Goal: Contribute content

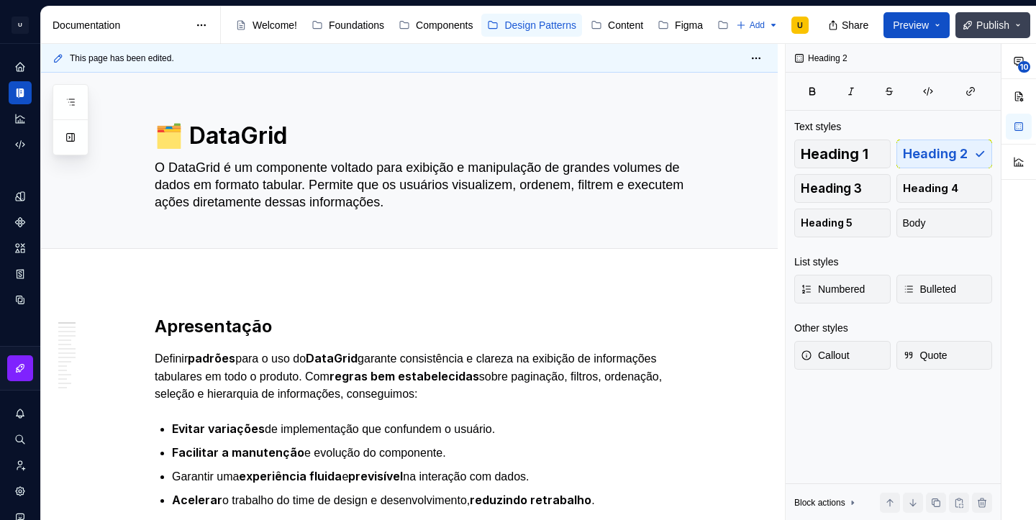
click at [984, 32] on span "Publish" at bounding box center [992, 25] width 33 height 14
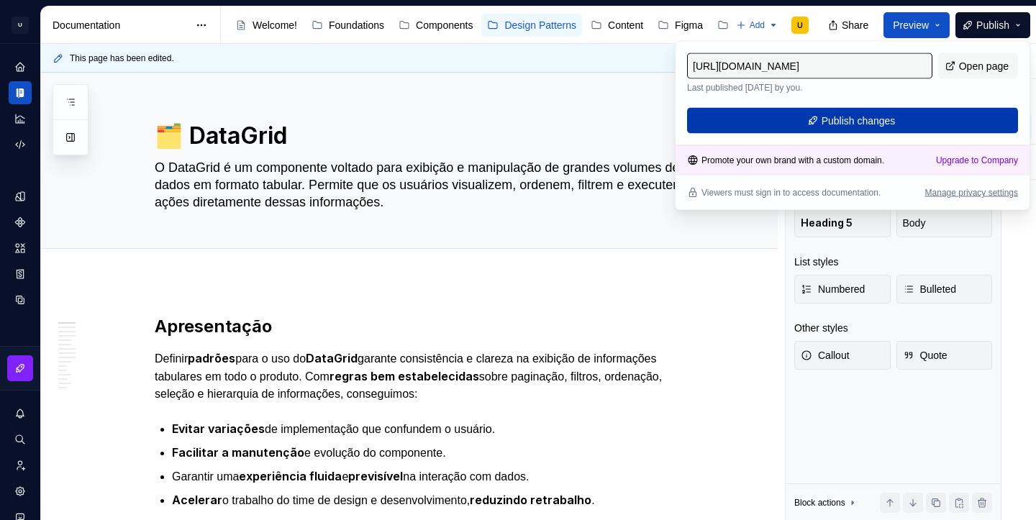
click at [891, 129] on button "Publish changes" at bounding box center [852, 121] width 331 height 26
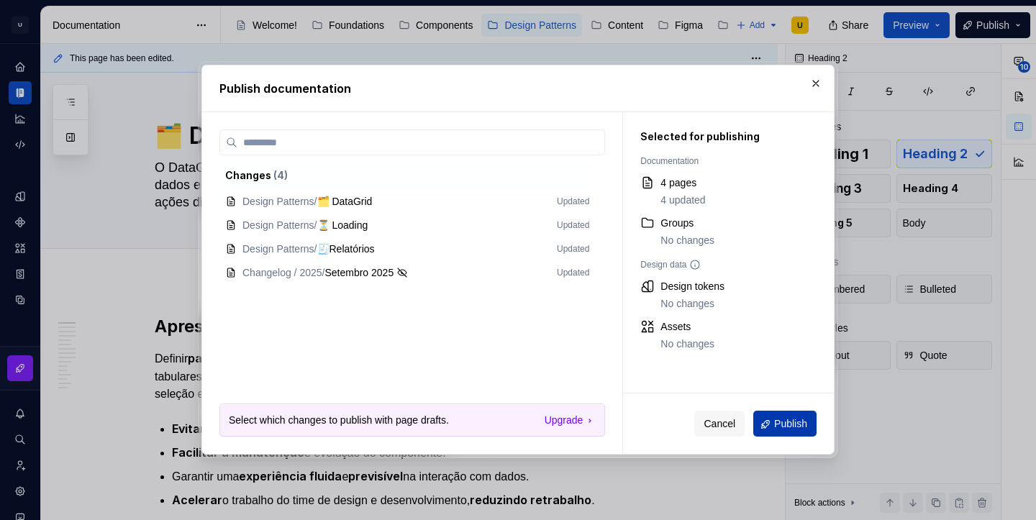
click at [779, 421] on span "Publish" at bounding box center [790, 424] width 33 height 14
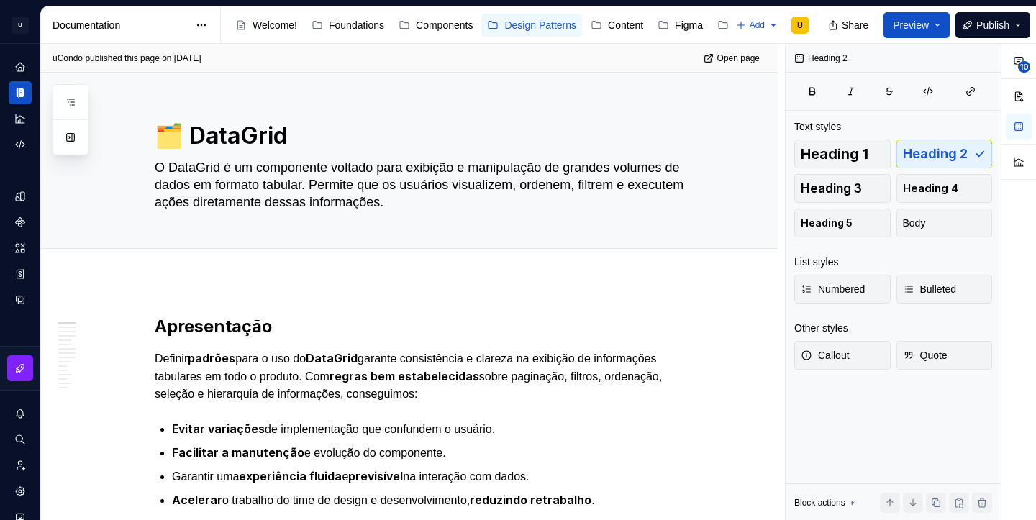
type textarea "*"
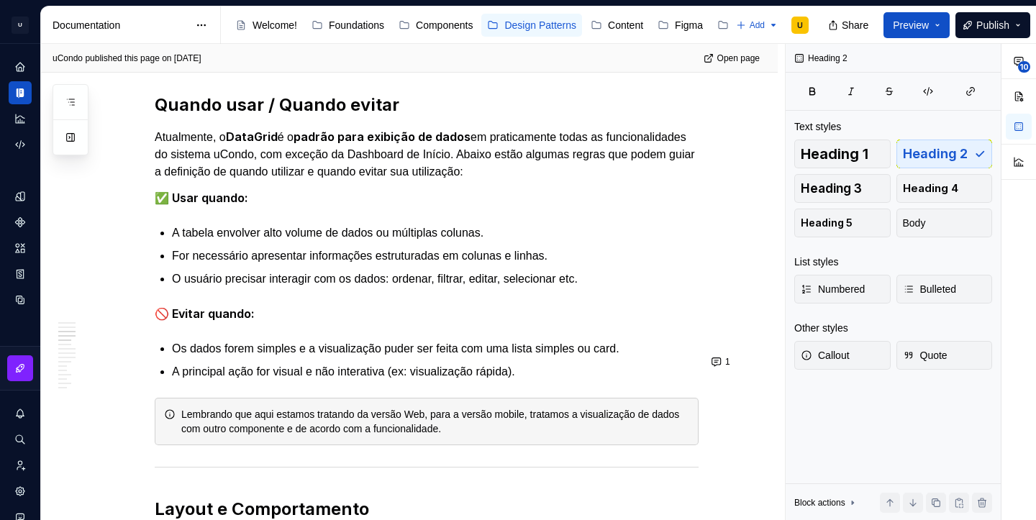
scroll to position [1873, 0]
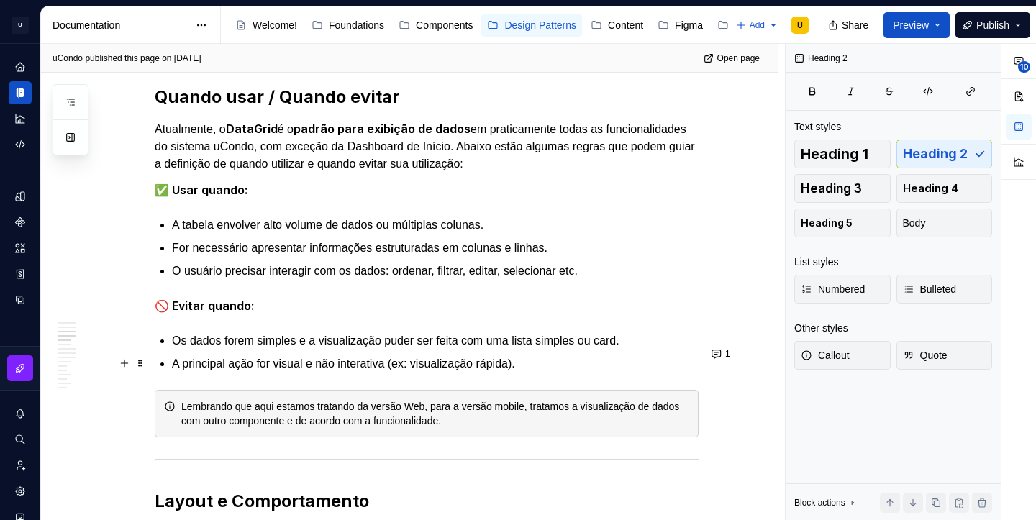
click at [266, 399] on div "Lembrando que aqui estamos tratando da versão Web, para a versão mobile, tratam…" at bounding box center [435, 413] width 508 height 29
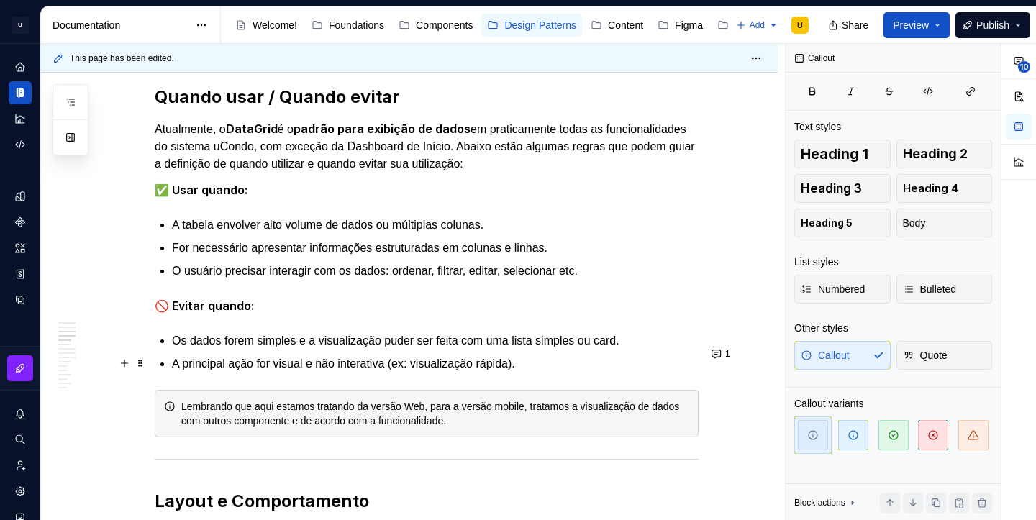
click at [330, 399] on div "Lembrando que aqui estamos tratando da versão Web, para a versão mobile, tratam…" at bounding box center [435, 413] width 508 height 29
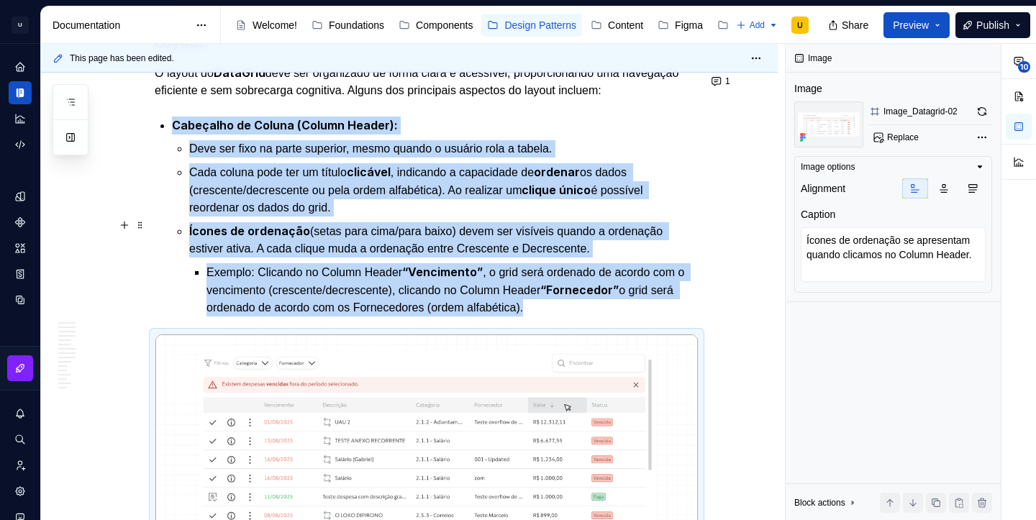
scroll to position [2360, 0]
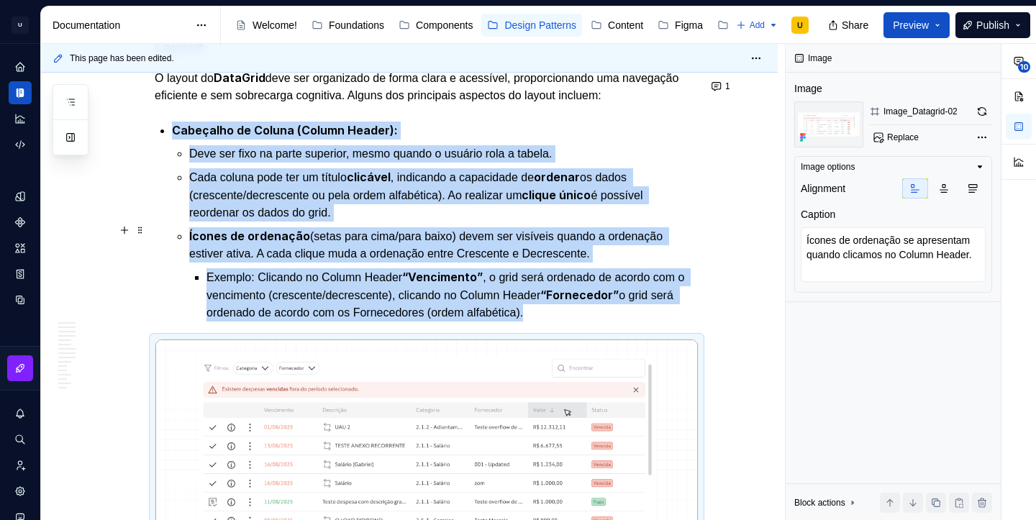
click at [454, 270] on strong "“Vencimento”" at bounding box center [442, 277] width 81 height 14
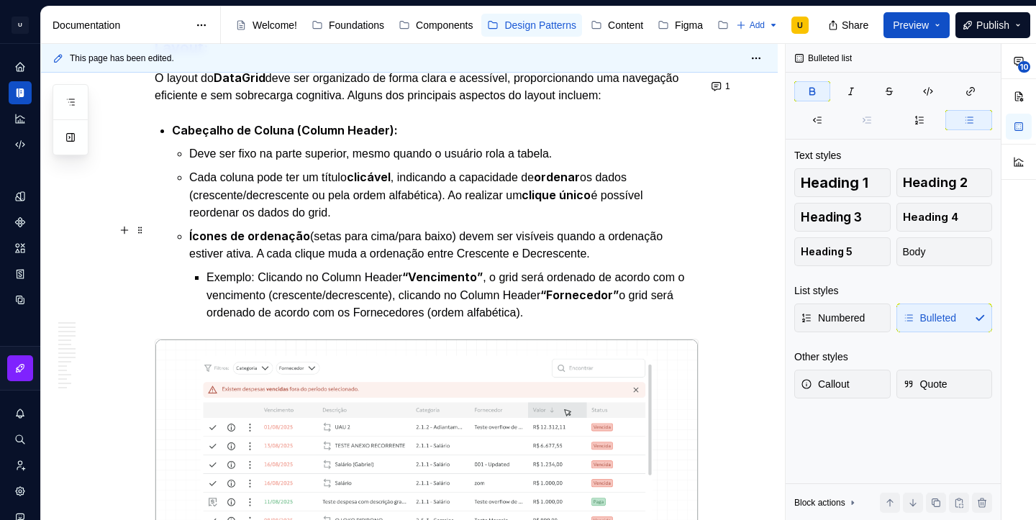
click at [454, 270] on strong "“Vencimento”" at bounding box center [442, 277] width 81 height 14
click at [245, 268] on p "Exemplo: Clicando no Column Header “Valor” , o grid será ordenado de acordo com…" at bounding box center [452, 294] width 492 height 53
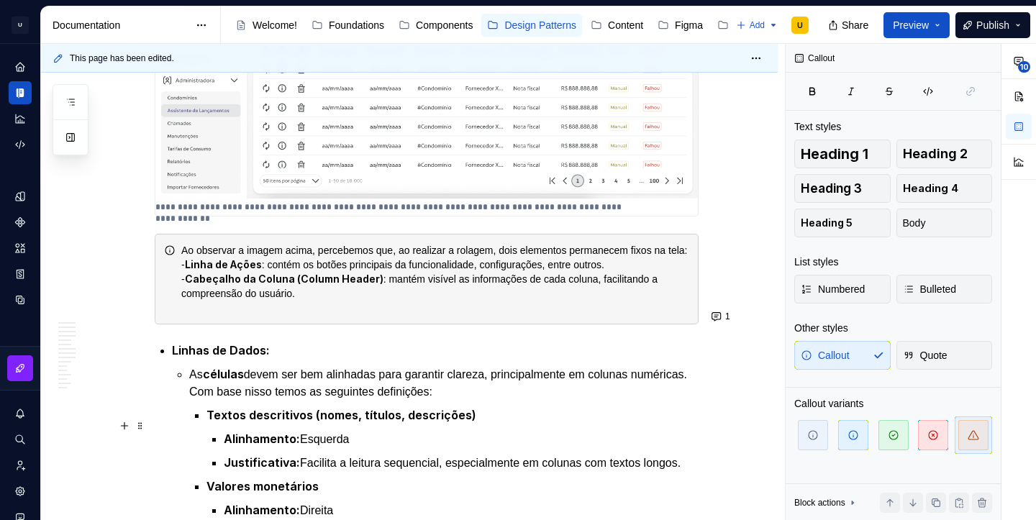
scroll to position [3013, 0]
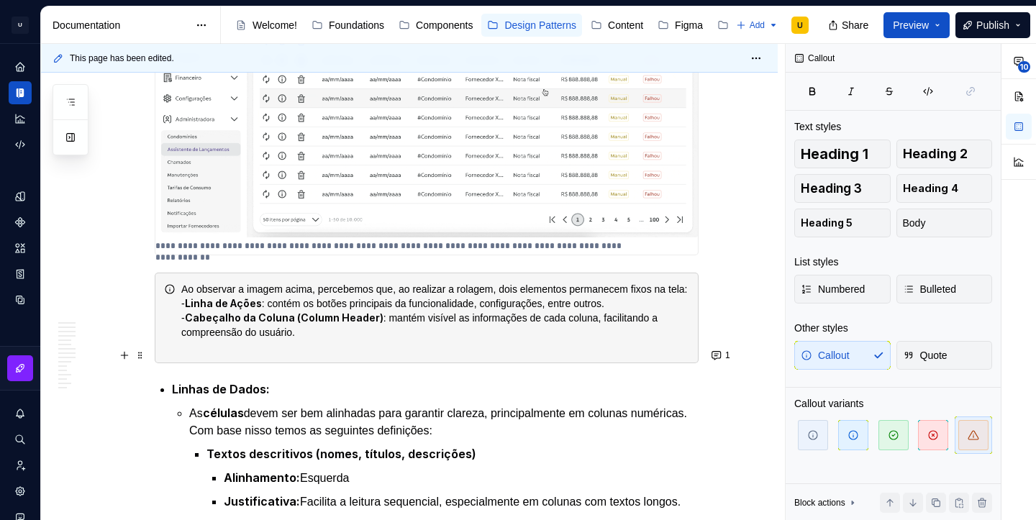
click at [308, 381] on p "Linhas de Dados:" at bounding box center [435, 390] width 527 height 18
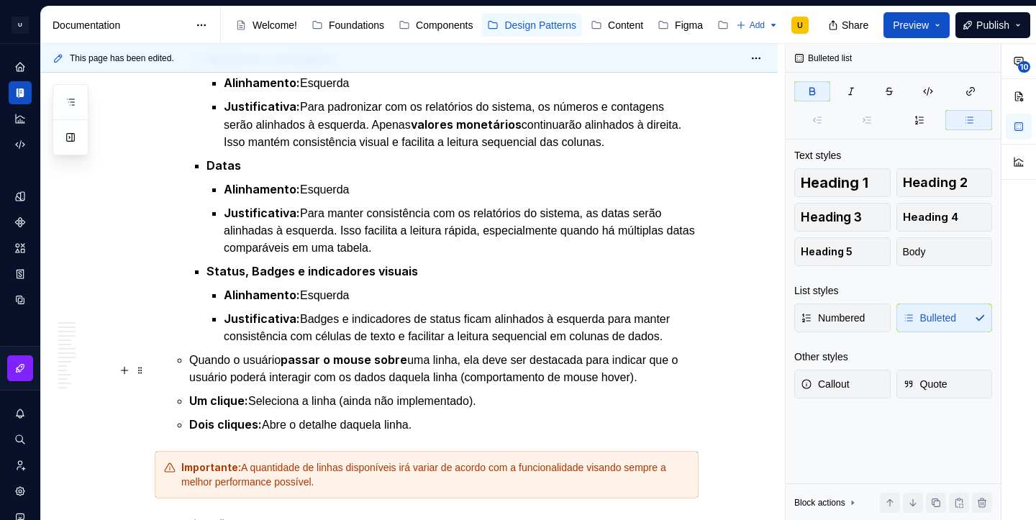
scroll to position [3575, 0]
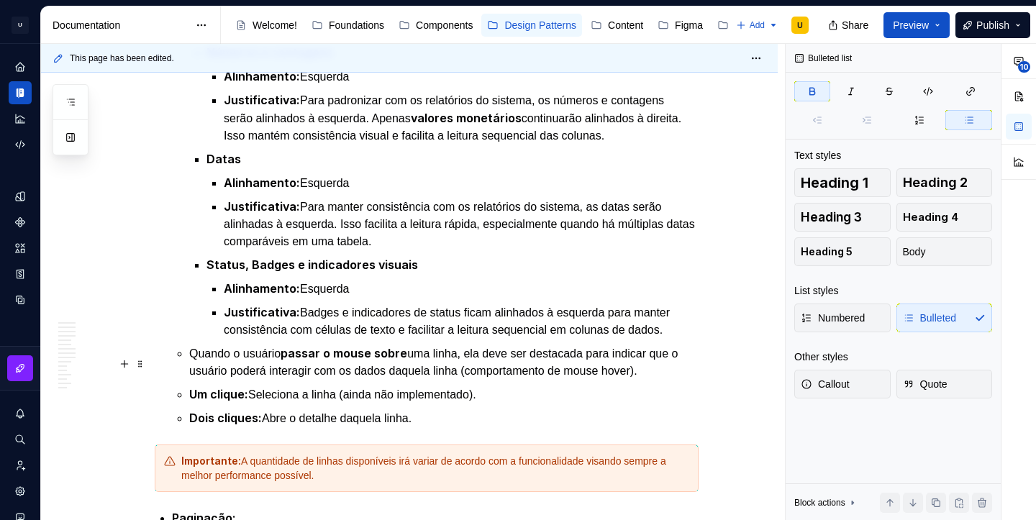
click at [471, 386] on p "Um clique: Seleciona a linha (ainda não implementado)." at bounding box center [443, 395] width 509 height 18
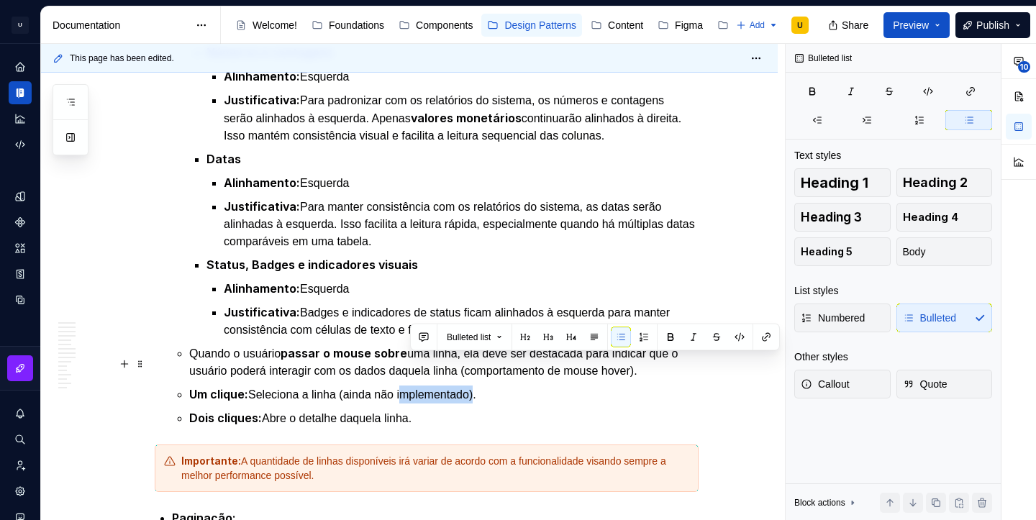
click at [471, 386] on p "Um clique: Seleciona a linha (ainda não implementado)." at bounding box center [443, 395] width 509 height 18
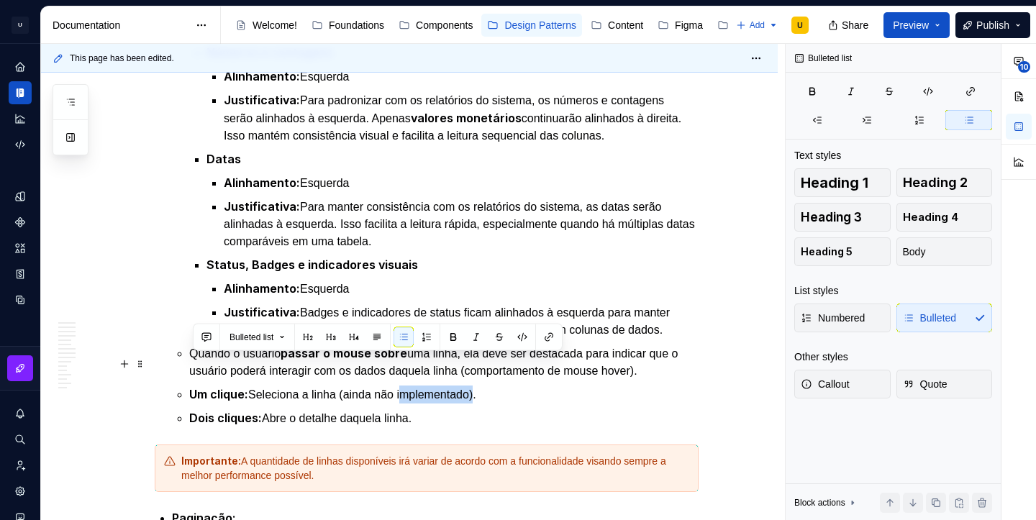
click at [471, 386] on p "Um clique: Seleciona a linha (ainda não implementado)." at bounding box center [443, 395] width 509 height 18
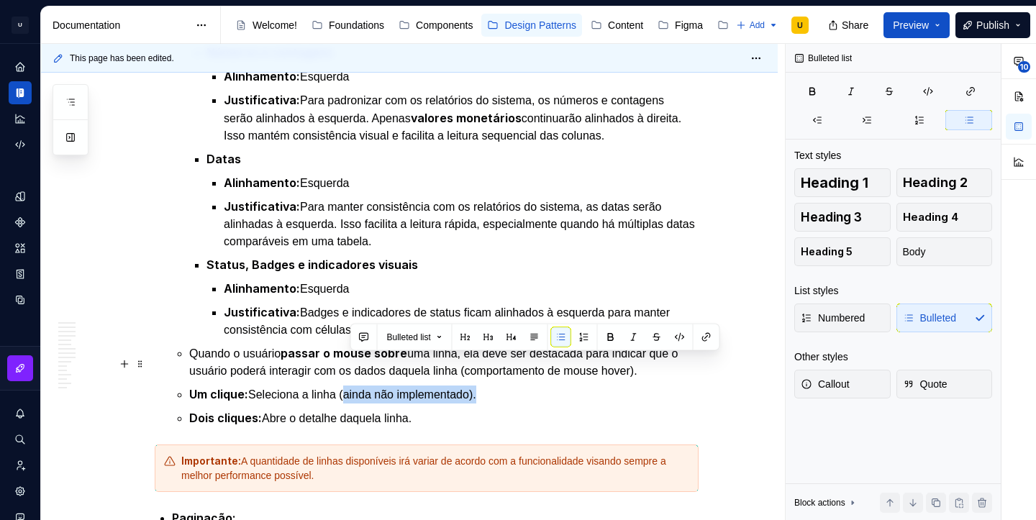
drag, startPoint x: 352, startPoint y: 363, endPoint x: 492, endPoint y: 372, distance: 140.6
click at [492, 386] on p "Um clique: Seleciona a linha (ainda não implementado)." at bounding box center [443, 395] width 509 height 18
click at [635, 337] on button "button" at bounding box center [634, 337] width 20 height 20
click at [481, 409] on p "Dois cliques: Abre o detalhe daquela linha." at bounding box center [443, 418] width 509 height 18
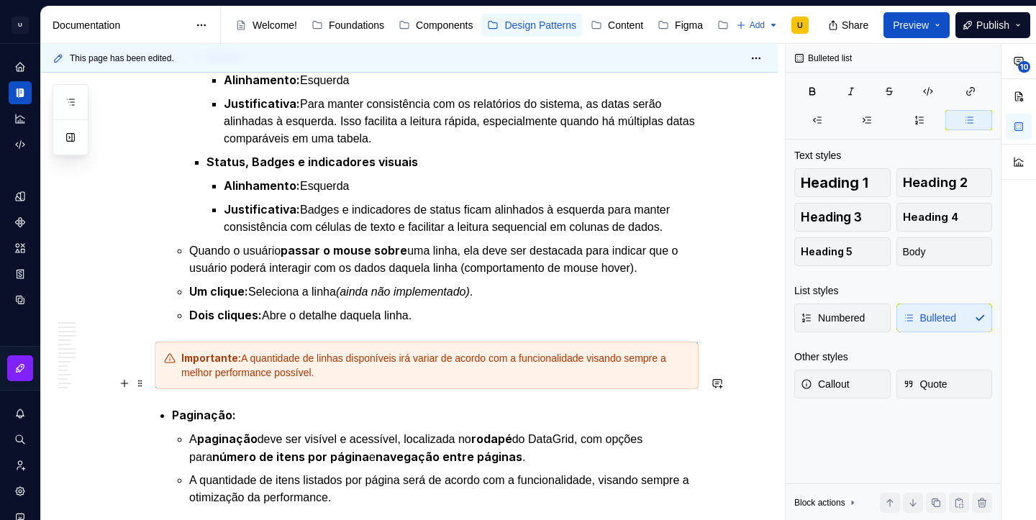
scroll to position [3679, 0]
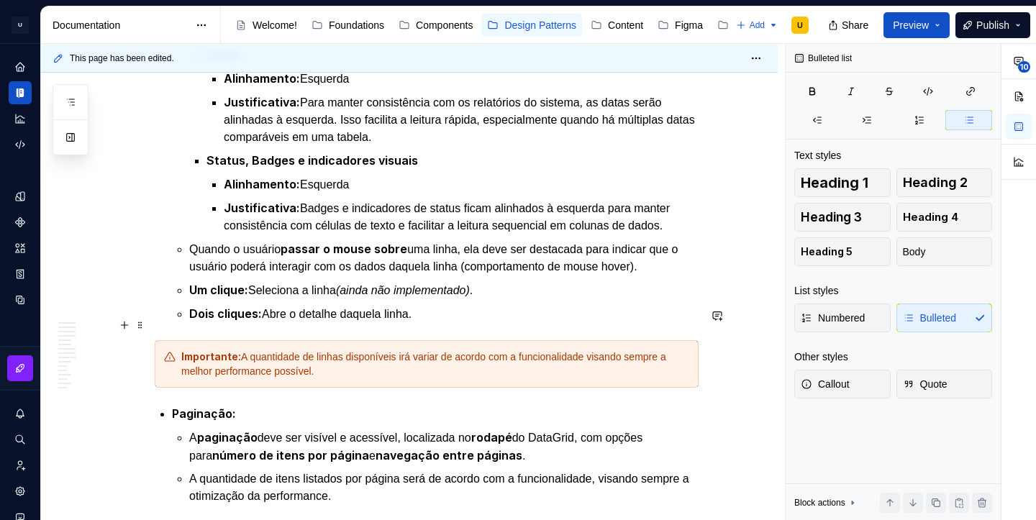
click at [410, 350] on div "Importante: A quantidade de linhas disponíveis irá variar de acordo com a funci…" at bounding box center [435, 364] width 508 height 29
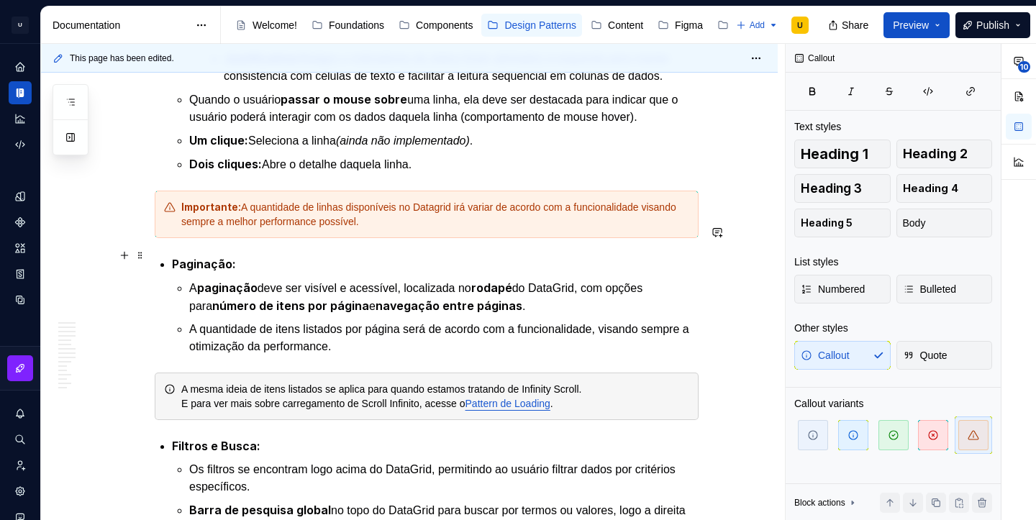
scroll to position [3826, 0]
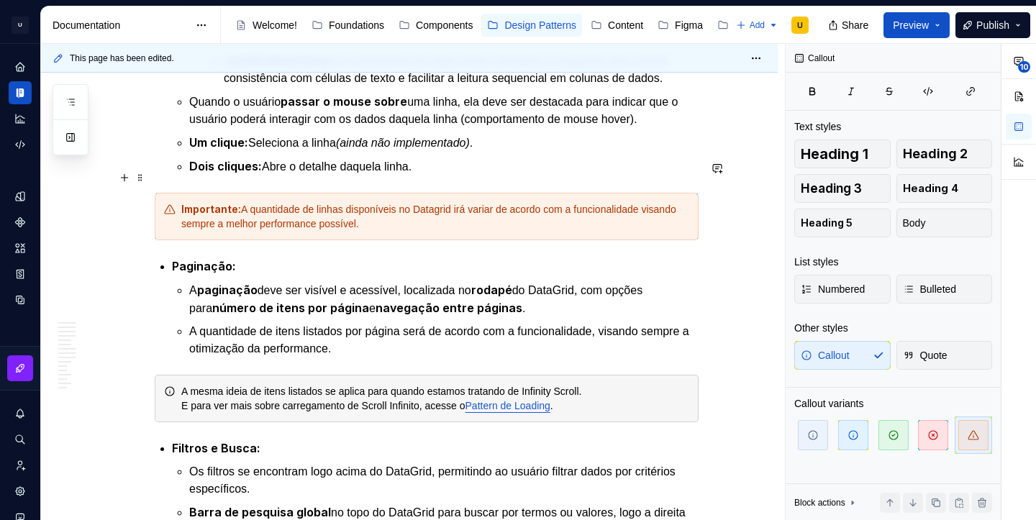
click at [353, 202] on div "Importante: A quantidade de linhas disponíveis no Datagrid irá variar de acordo…" at bounding box center [435, 216] width 508 height 29
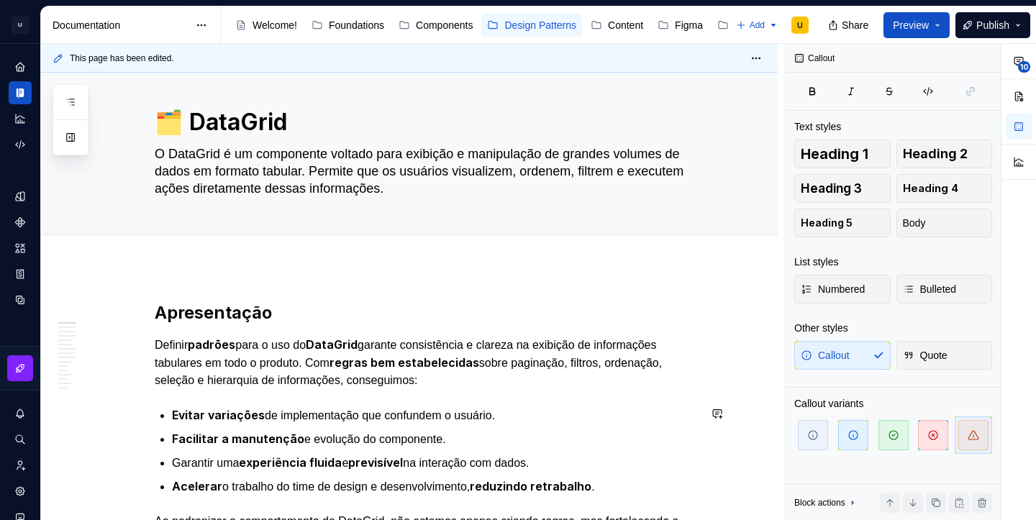
scroll to position [0, 0]
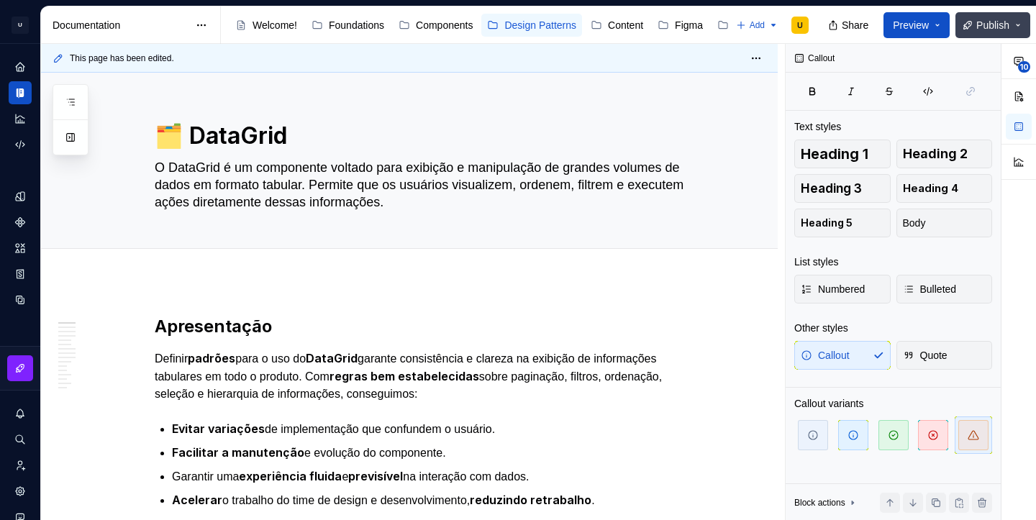
click at [984, 27] on span "Publish" at bounding box center [992, 25] width 33 height 14
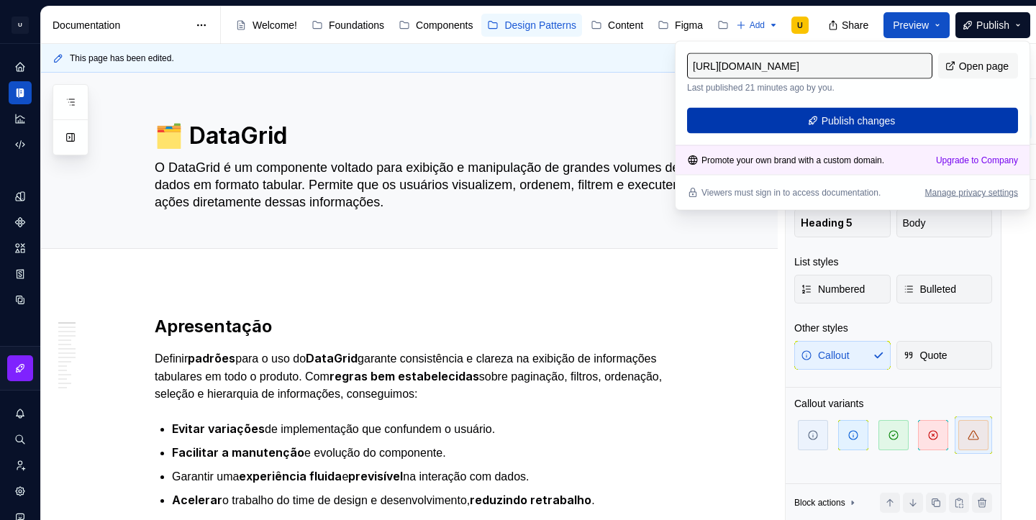
click at [887, 122] on span "Publish changes" at bounding box center [859, 121] width 74 height 14
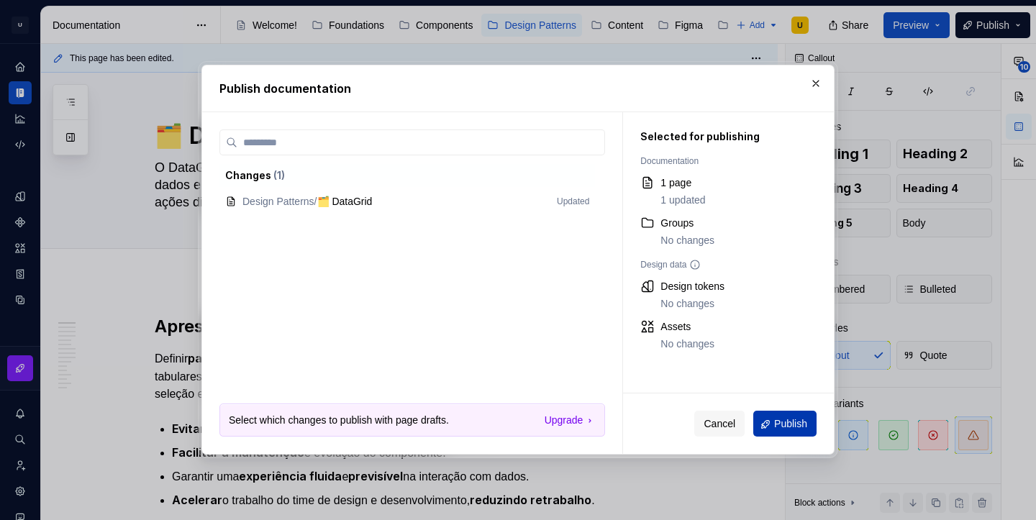
click at [791, 422] on span "Publish" at bounding box center [790, 424] width 33 height 14
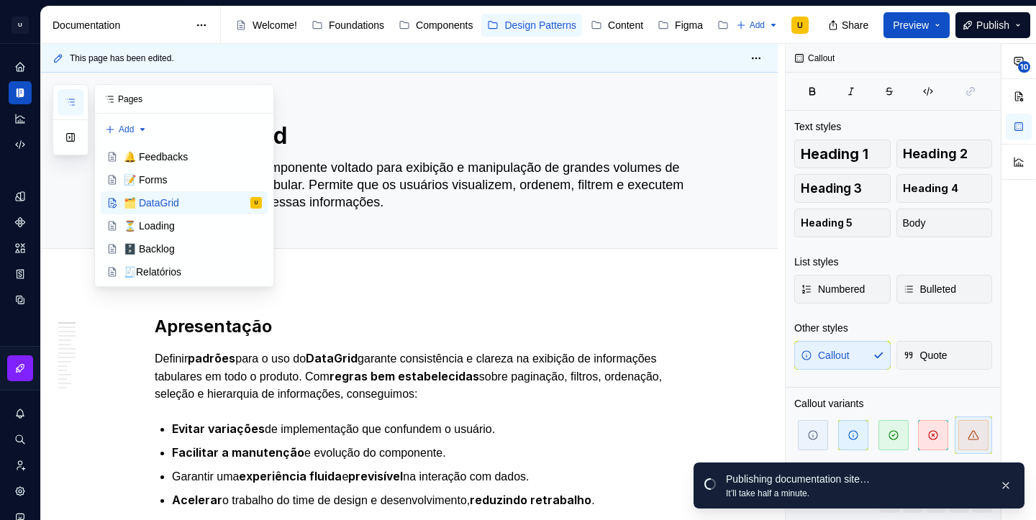
click at [71, 106] on icon "button" at bounding box center [71, 102] width 12 height 12
click at [163, 233] on div "⏳ Loading" at bounding box center [193, 226] width 138 height 20
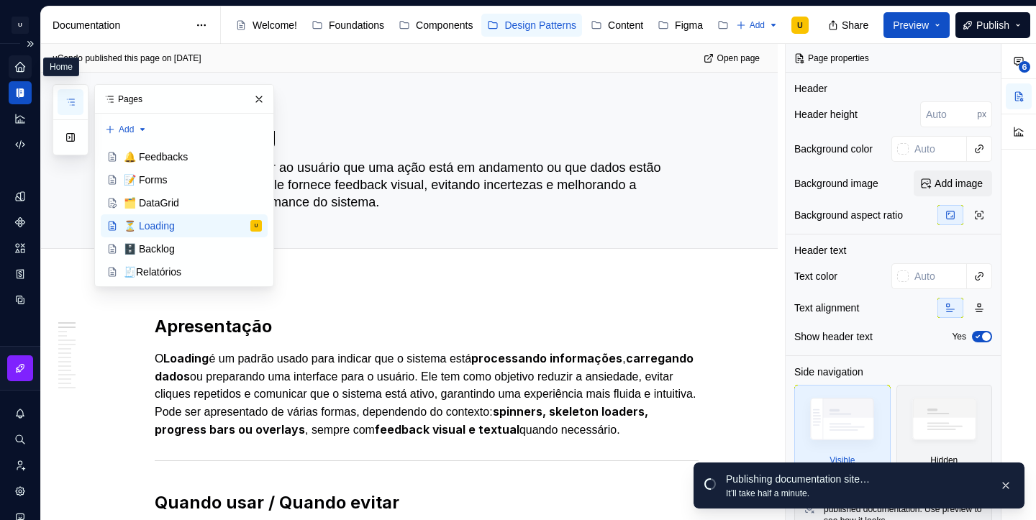
click at [17, 71] on icon "Home" at bounding box center [19, 66] width 9 height 9
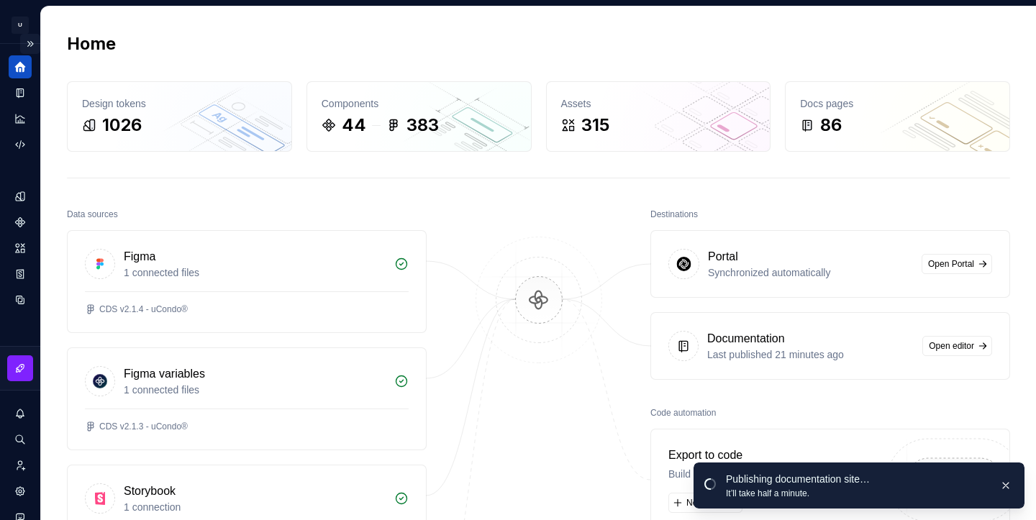
click at [30, 42] on button "Expand sidebar" at bounding box center [30, 44] width 20 height 20
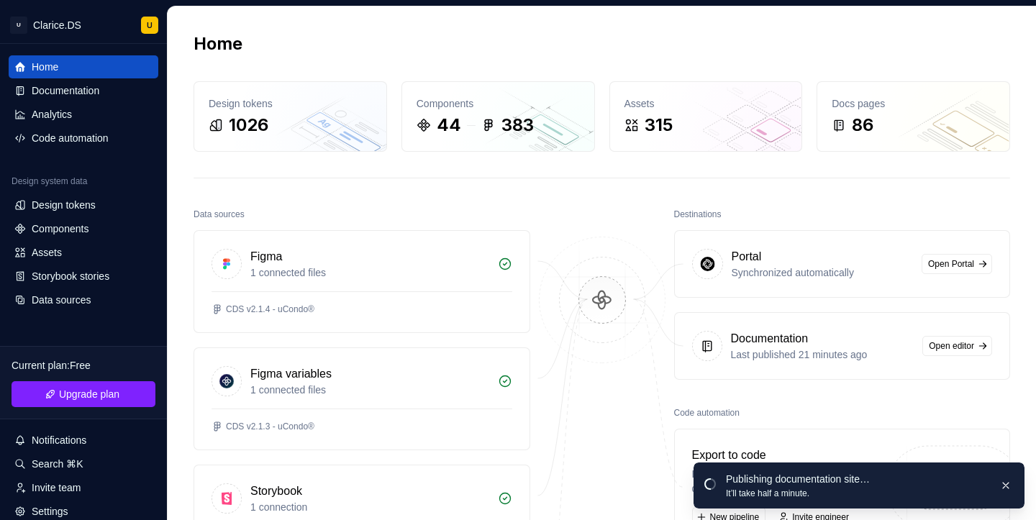
click at [0, 0] on button "Collapse sidebar" at bounding box center [0, 0] width 0 height 0
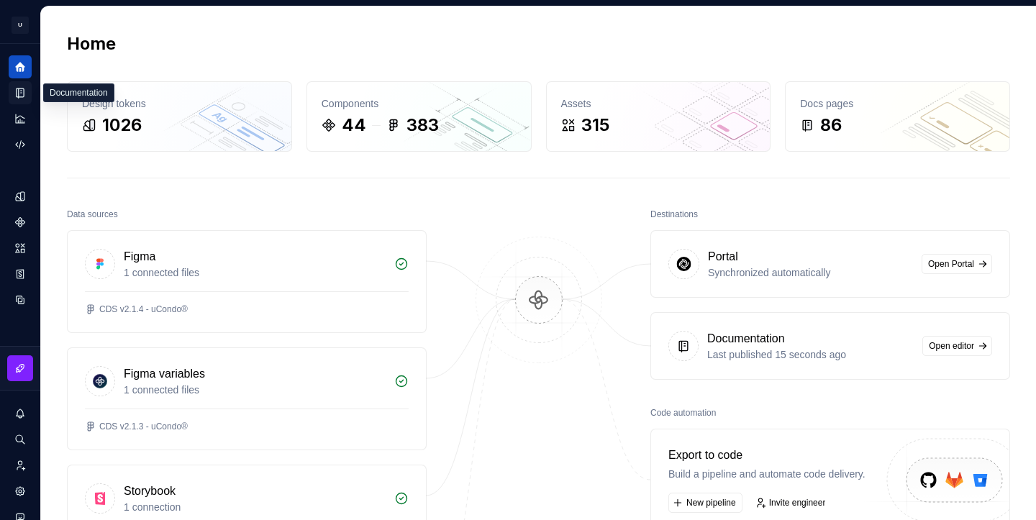
click at [24, 93] on icon "Documentation" at bounding box center [20, 92] width 7 height 9
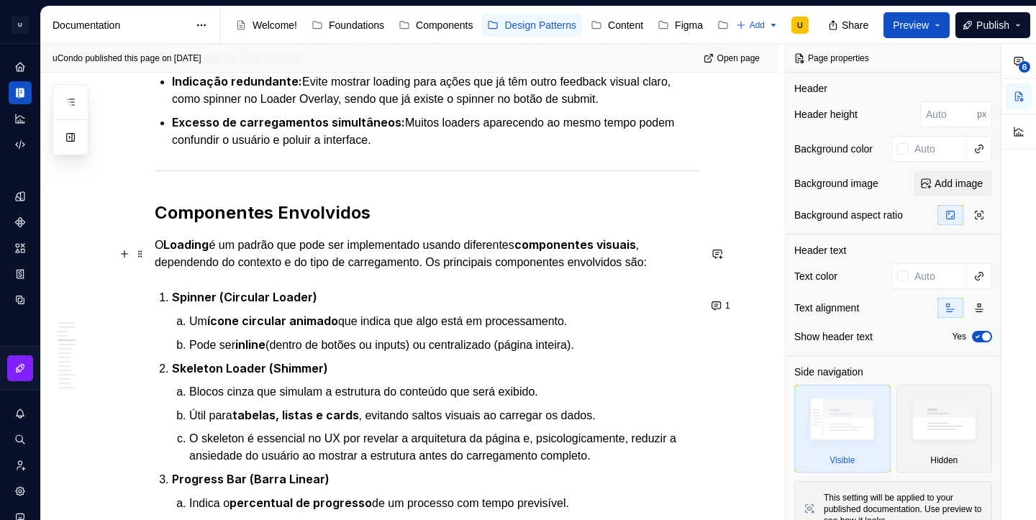
scroll to position [728, 0]
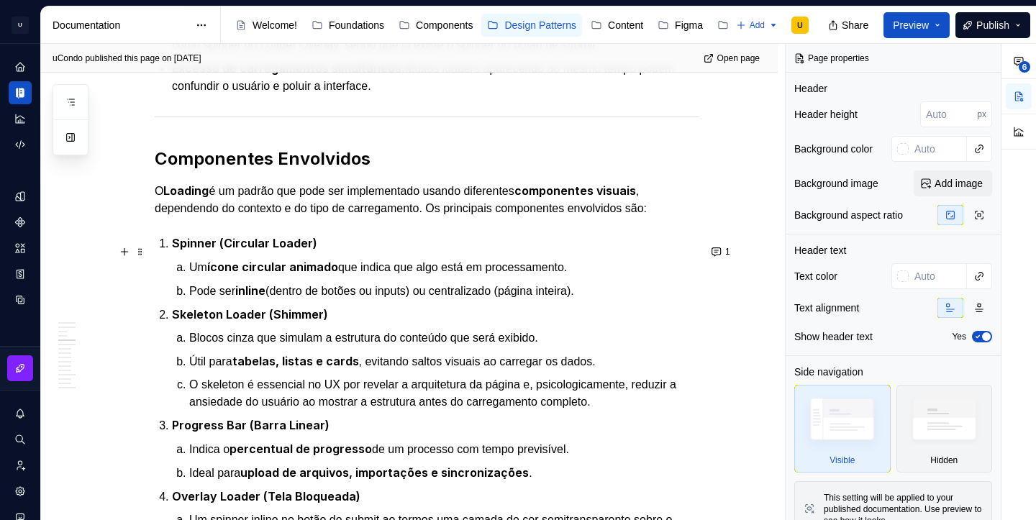
type textarea "*"
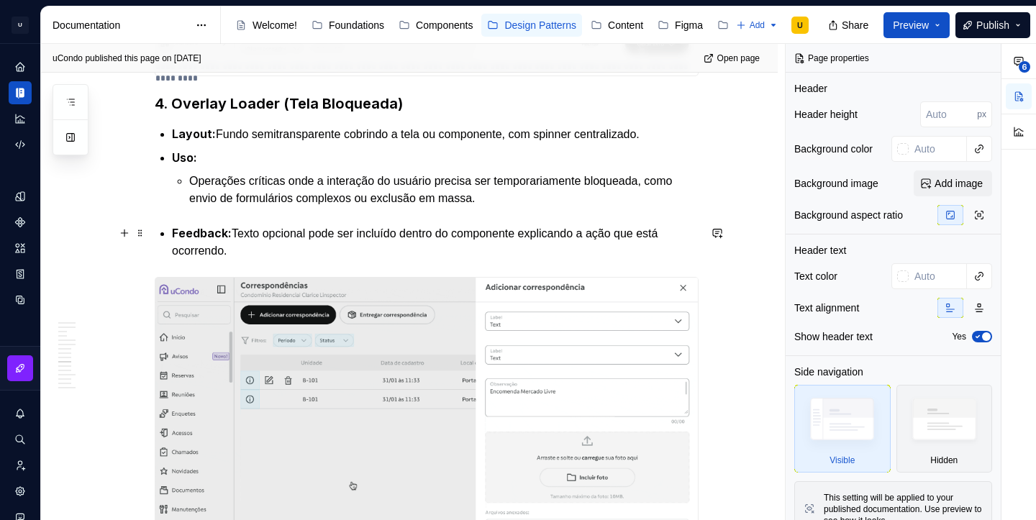
scroll to position [4273, 0]
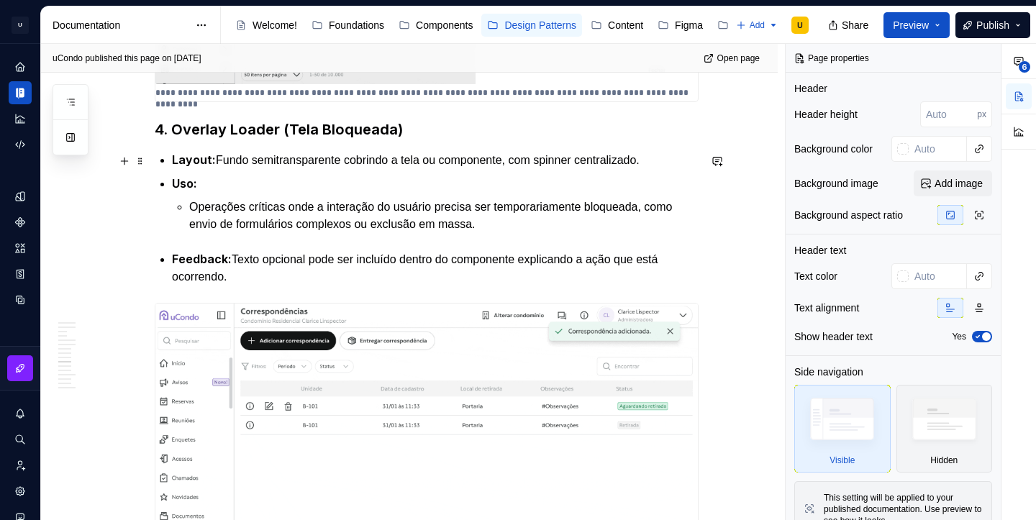
click at [602, 165] on p "Layout: Fundo semitransparente cobrindo a tela ou componente, com spinner centr…" at bounding box center [435, 160] width 527 height 18
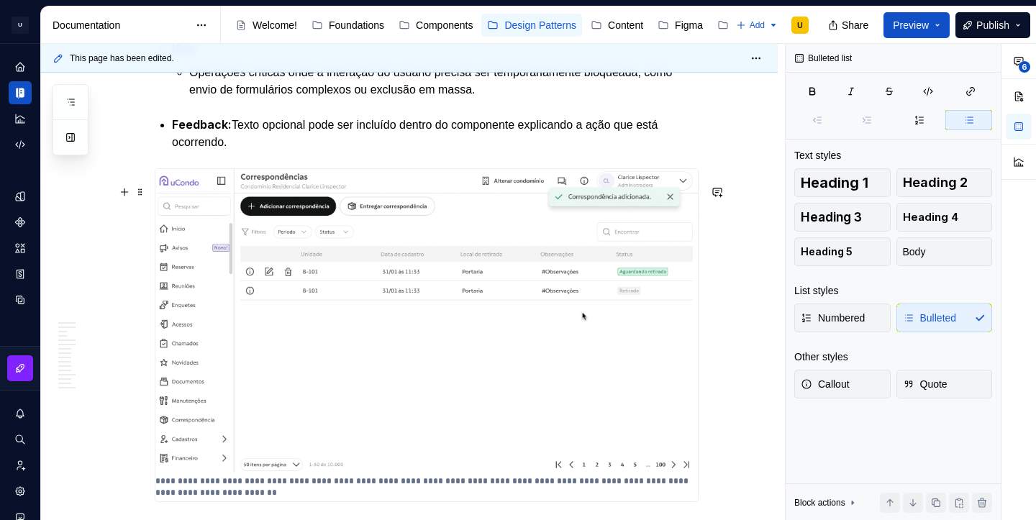
scroll to position [4406, 0]
click at [233, 153] on p "Feedback: Texto opcional pode ser incluído dentro do componente explicando a aç…" at bounding box center [435, 134] width 527 height 35
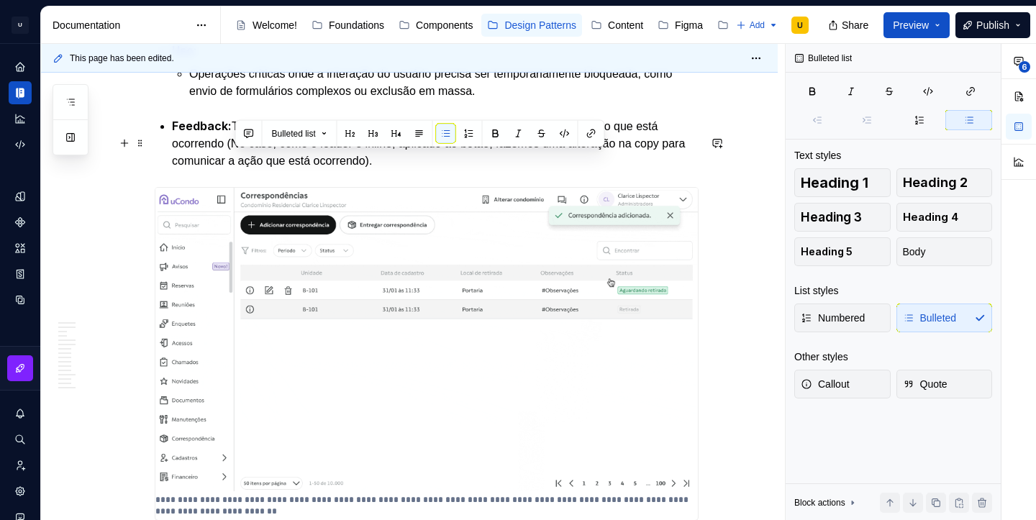
drag, startPoint x: 419, startPoint y: 179, endPoint x: 237, endPoint y: 163, distance: 182.8
click at [237, 163] on p "Feedback: Texto opcional pode ser incluído dentro do componente explicando a aç…" at bounding box center [435, 143] width 527 height 53
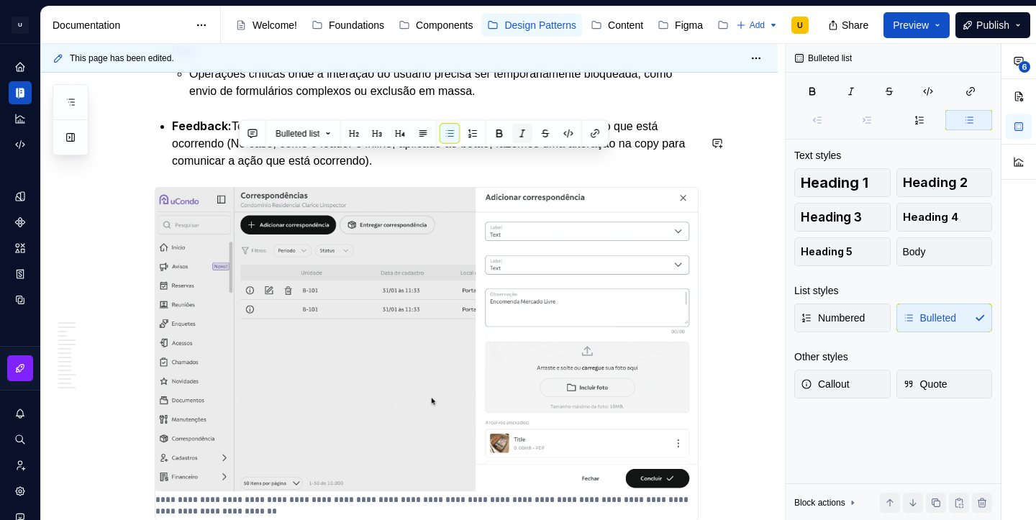
click at [519, 140] on button "button" at bounding box center [522, 134] width 20 height 20
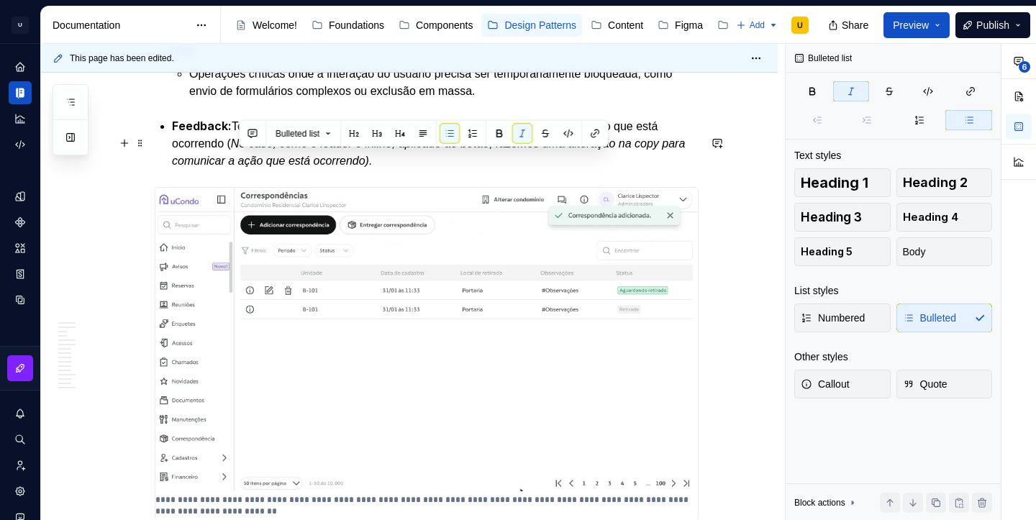
click at [372, 167] on em "No caso, como o loader é inline, aplicado ao botão, fazemos uma alteração na co…" at bounding box center [430, 151] width 517 height 29
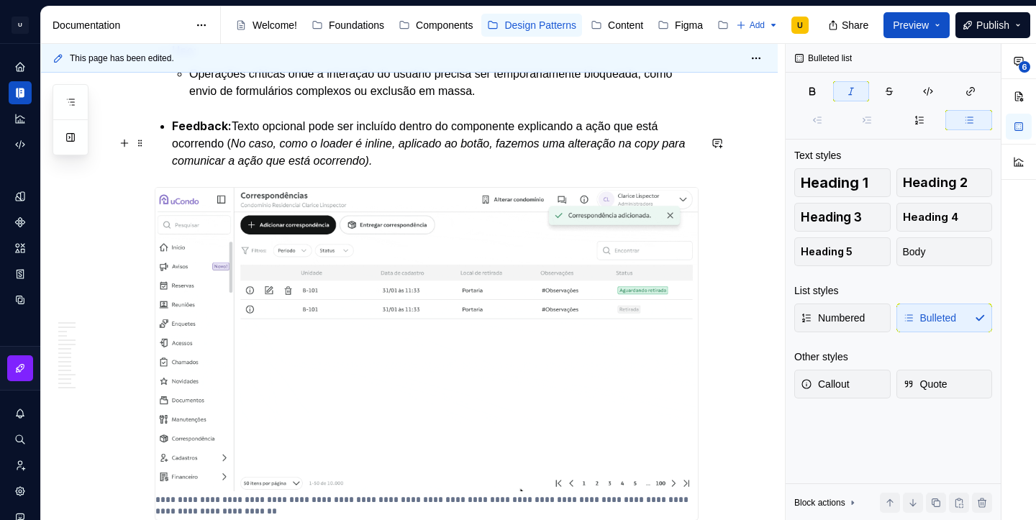
click at [372, 167] on em "No caso, como o loader é inline, aplicado ao botão, fazemos uma alteração na co…" at bounding box center [430, 151] width 517 height 29
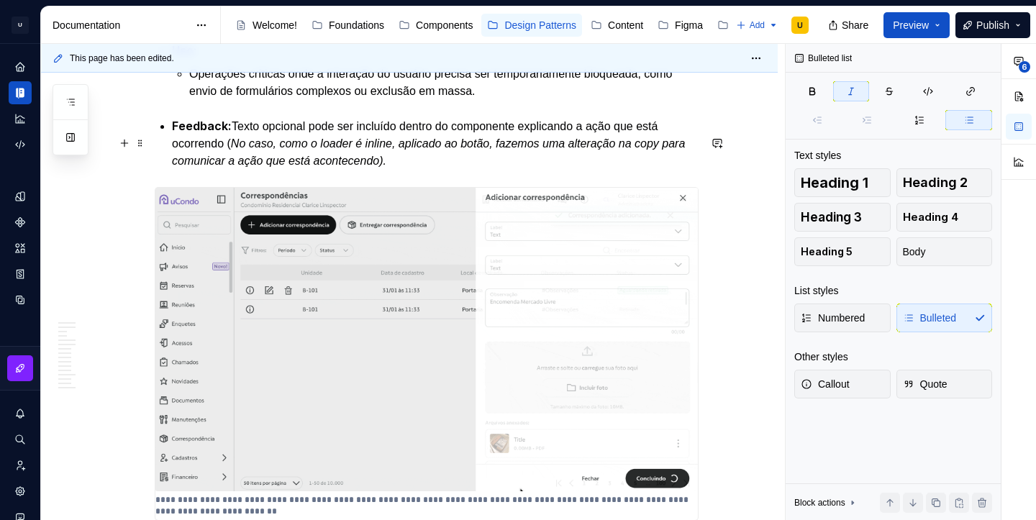
click at [248, 158] on em "No caso, como o loader é inline, aplicado ao botão, fazemos uma alteração na co…" at bounding box center [430, 151] width 517 height 29
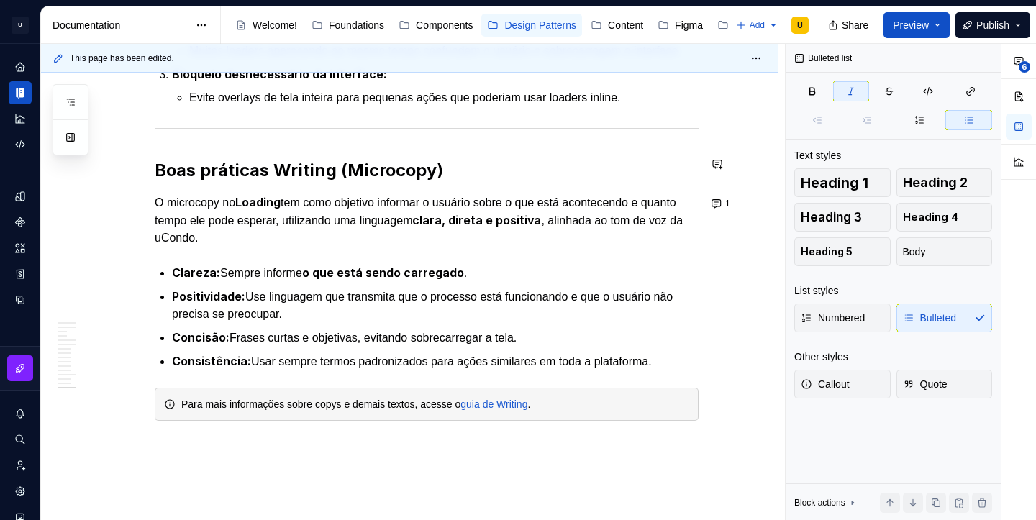
scroll to position [6725, 0]
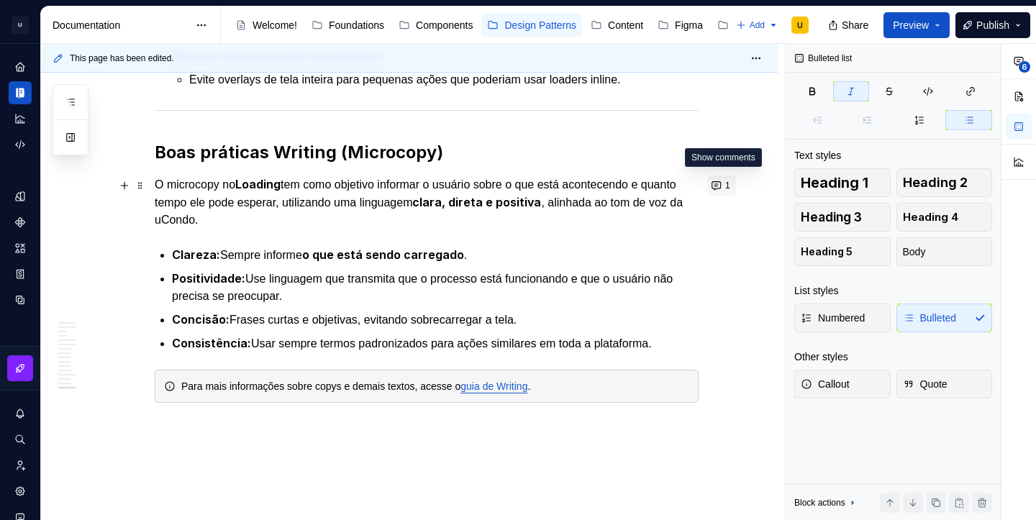
click at [719, 188] on button "1" at bounding box center [721, 186] width 29 height 20
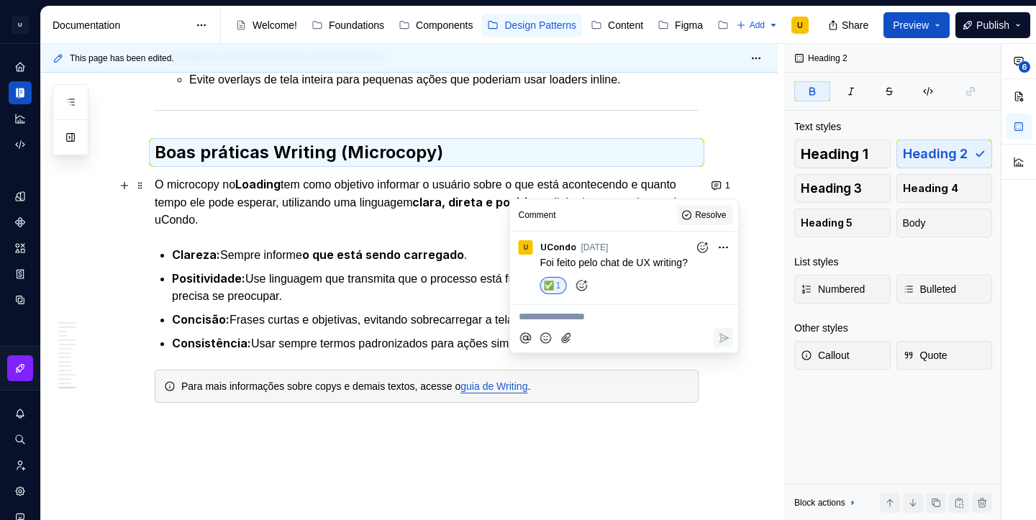
click at [713, 209] on span "Resolve" at bounding box center [710, 215] width 31 height 12
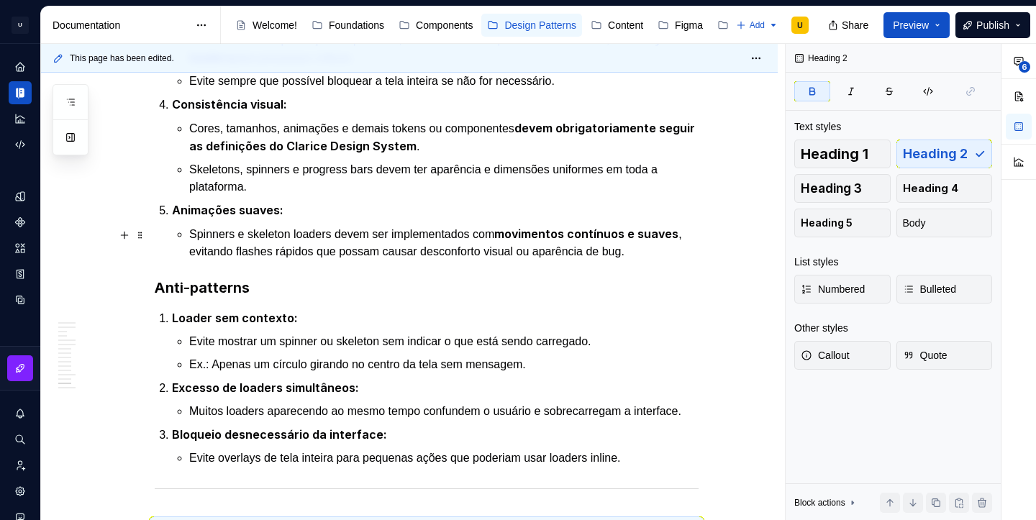
scroll to position [6341, 0]
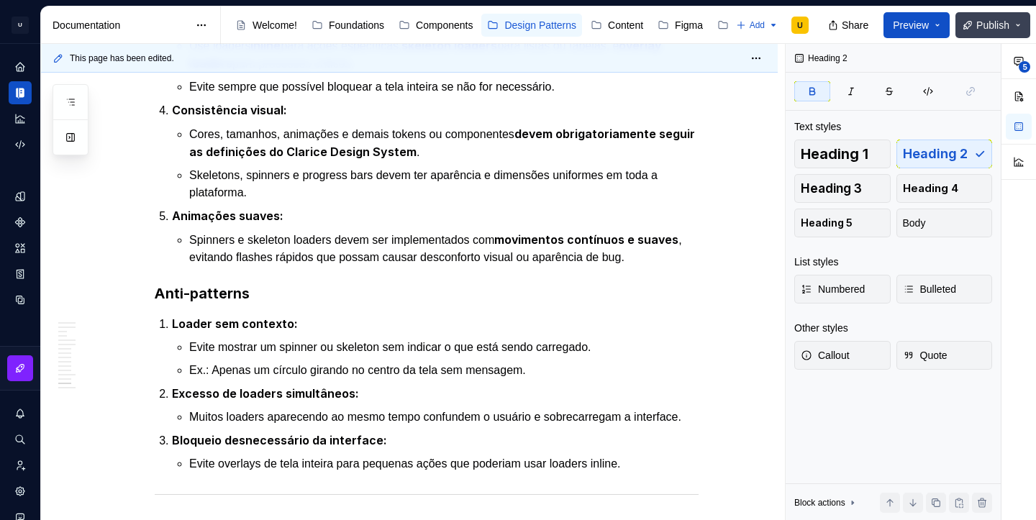
click at [984, 25] on span "Publish" at bounding box center [992, 25] width 33 height 14
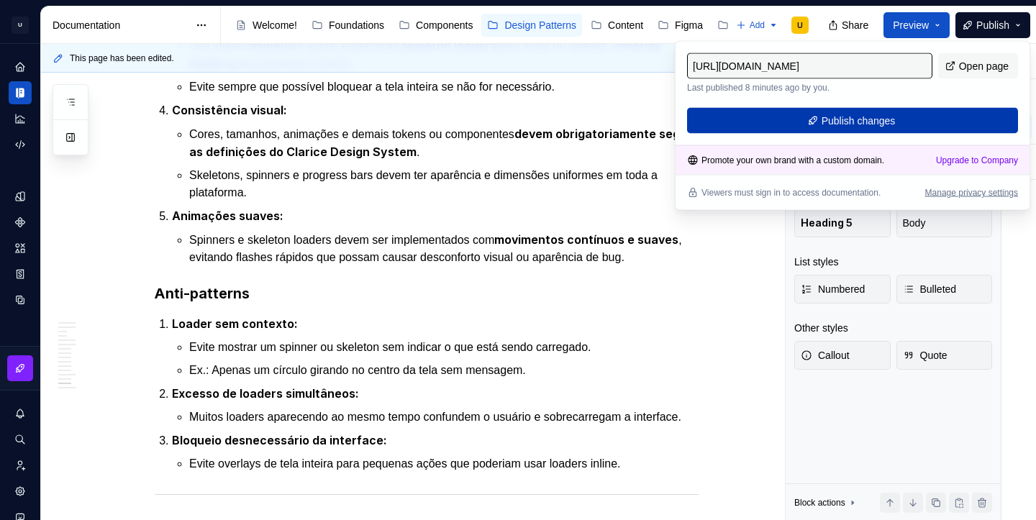
click at [893, 124] on span "Publish changes" at bounding box center [859, 121] width 74 height 14
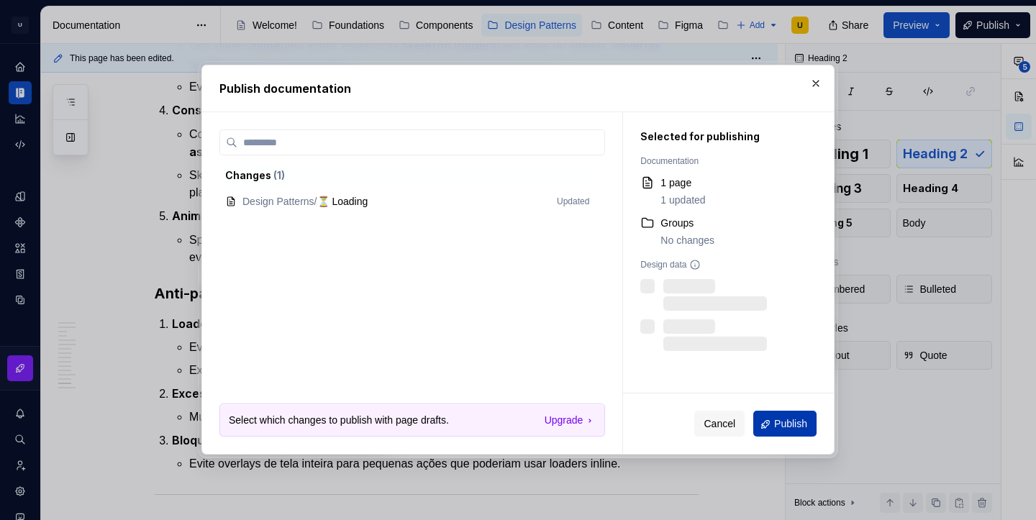
click at [794, 420] on span "Publish" at bounding box center [790, 424] width 33 height 14
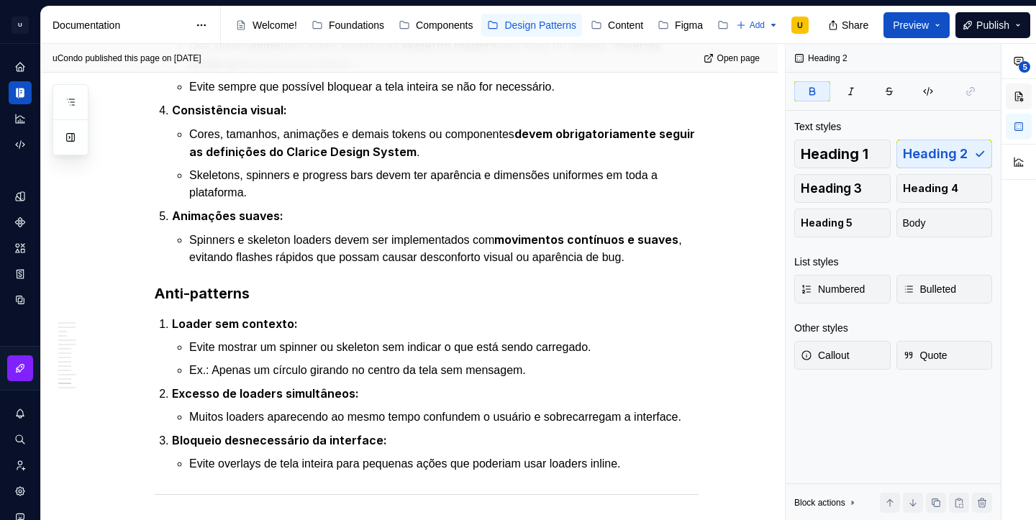
type textarea "*"
